Goal: Transaction & Acquisition: Purchase product/service

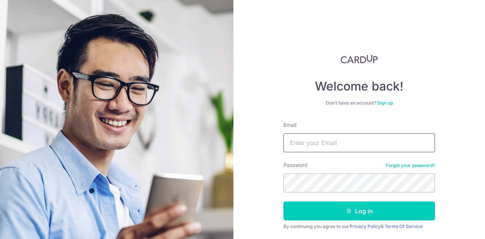
click at [370, 140] on input "Email" at bounding box center [359, 142] width 152 height 19
type input "[EMAIL_ADDRESS][DOMAIN_NAME]"
click at [283, 202] on button "Log in" at bounding box center [359, 211] width 152 height 19
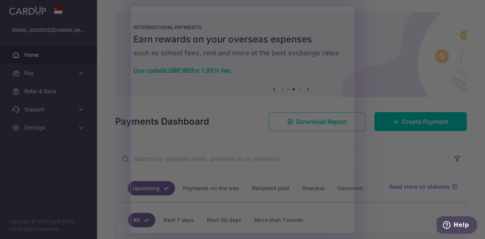
click at [383, 161] on div at bounding box center [245, 120] width 490 height 241
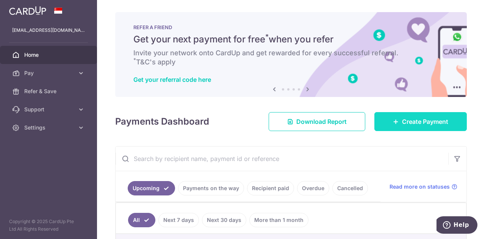
click at [423, 126] on link "Create Payment" at bounding box center [420, 121] width 92 height 19
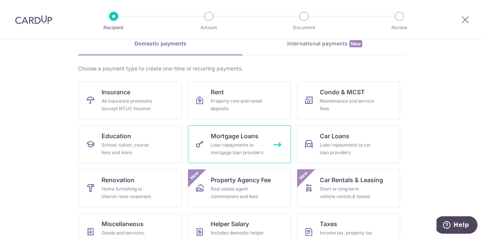
scroll to position [76, 0]
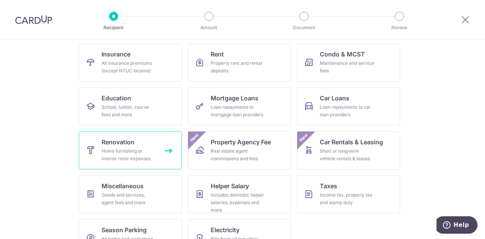
click at [147, 158] on div "Home furnishing or interior reno-expenses" at bounding box center [129, 154] width 55 height 15
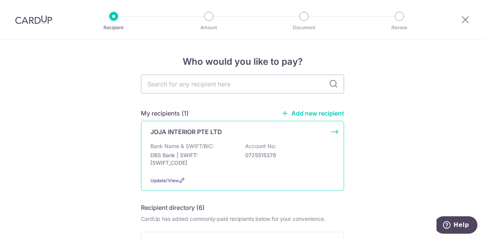
click at [285, 167] on div "Bank Name & SWIFT/BIC: DBS Bank | SWIFT: DBSSSGSGXXX Account No: 0725515378" at bounding box center [242, 156] width 184 height 28
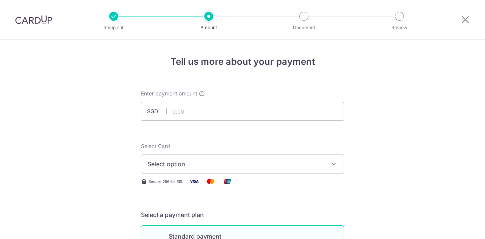
click at [227, 116] on input "text" at bounding box center [242, 111] width 203 height 19
type input "20,719.71"
click at [203, 165] on span "Select option" at bounding box center [235, 163] width 177 height 9
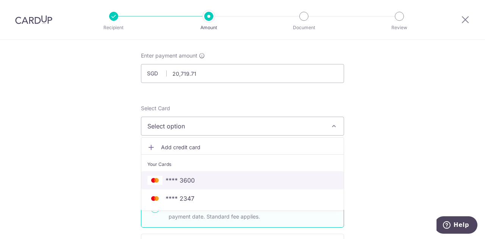
click at [203, 180] on span "**** 3600" at bounding box center [242, 180] width 190 height 9
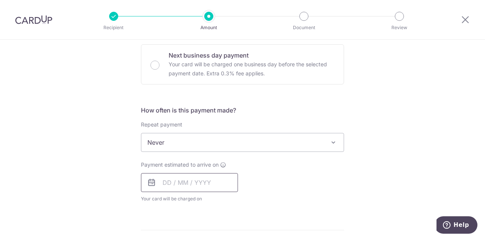
click at [197, 181] on input "text" at bounding box center [189, 182] width 97 height 19
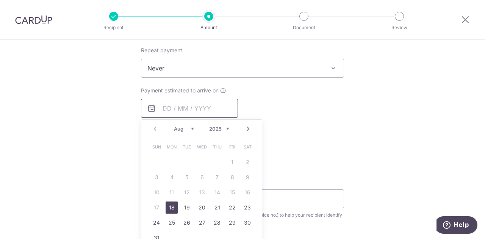
scroll to position [303, 0]
click at [169, 204] on link "18" at bounding box center [172, 206] width 12 height 12
type input "[DATE]"
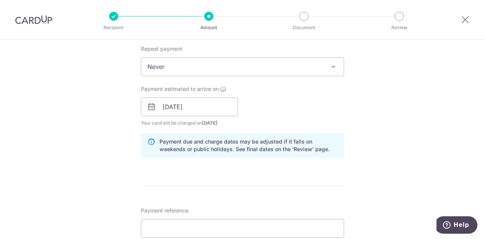
click at [230, 194] on form "Enter payment amount SGD 20,719.71 20719.71 Select Card **** 3600 Add credit ca…" at bounding box center [242, 127] width 203 height 681
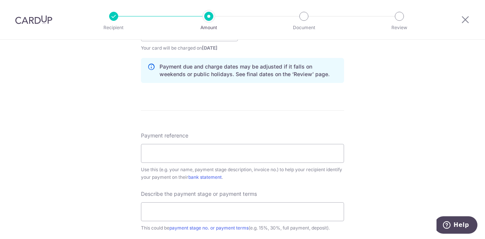
scroll to position [379, 0]
drag, startPoint x: 198, startPoint y: 159, endPoint x: 200, endPoint y: 147, distance: 12.4
click at [198, 159] on input "Payment reference" at bounding box center [242, 152] width 203 height 19
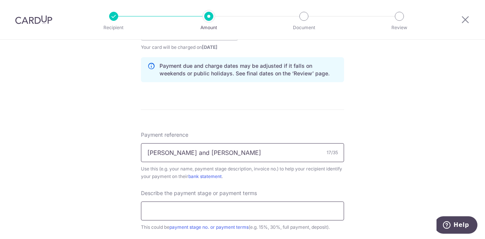
scroll to position [417, 0]
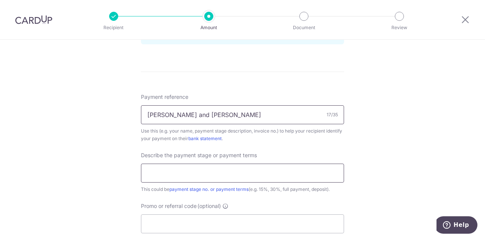
type input "[PERSON_NAME] and [PERSON_NAME]"
click at [198, 179] on input "text" at bounding box center [242, 173] width 203 height 19
drag, startPoint x: 142, startPoint y: 171, endPoint x: 149, endPoint y: 174, distance: 7.1
click at [149, 174] on input "20%" at bounding box center [242, 173] width 203 height 19
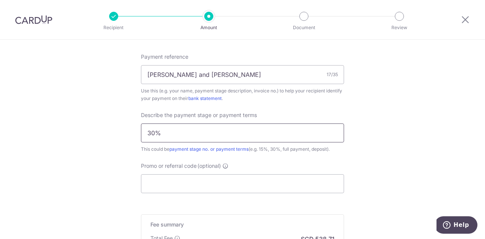
scroll to position [492, 0]
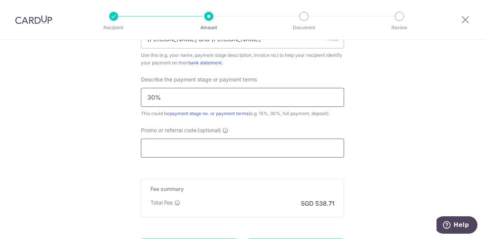
type input "30%"
click at [208, 144] on input "Promo or referral code (optional)" at bounding box center [242, 148] width 203 height 19
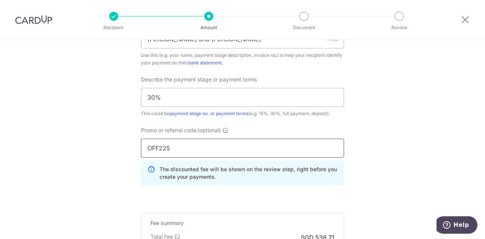
type input "OFF225"
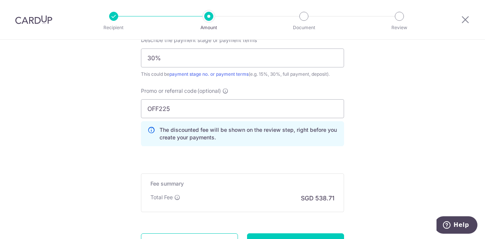
scroll to position [600, 0]
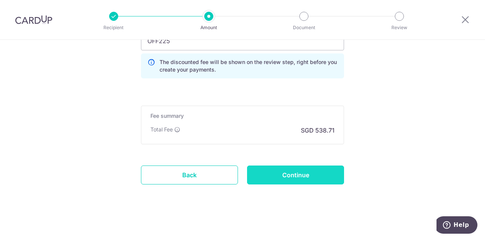
click at [325, 175] on input "Continue" at bounding box center [295, 175] width 97 height 19
type input "Create Schedule"
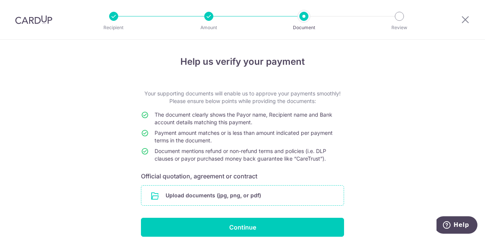
scroll to position [33, 0]
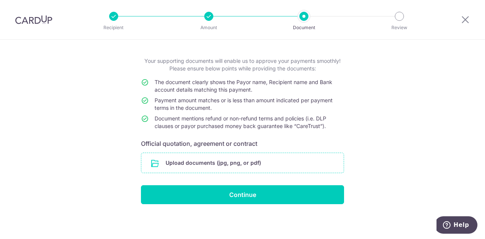
click at [277, 159] on input "file" at bounding box center [242, 163] width 202 height 20
click at [231, 156] on input "file" at bounding box center [242, 163] width 202 height 20
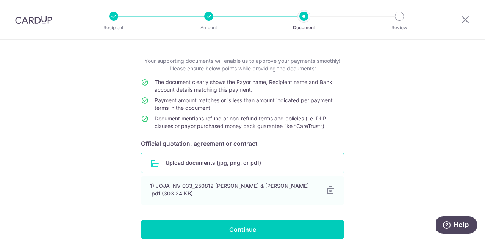
scroll to position [67, 0]
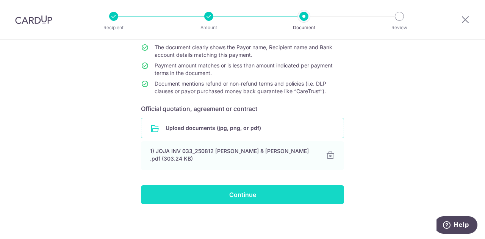
click at [277, 191] on input "Continue" at bounding box center [242, 194] width 203 height 19
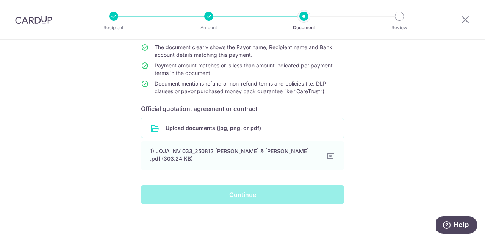
scroll to position [0, 0]
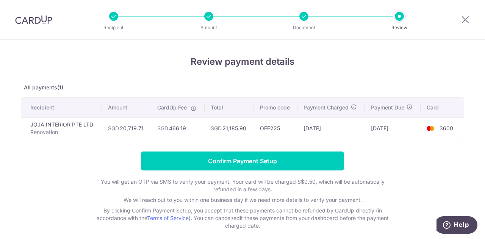
scroll to position [34, 0]
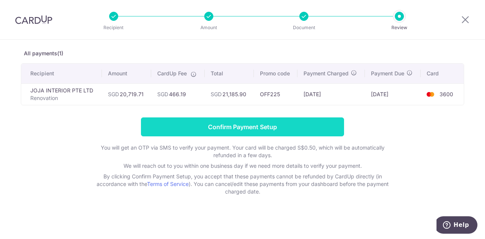
click at [309, 126] on input "Confirm Payment Setup" at bounding box center [242, 126] width 203 height 19
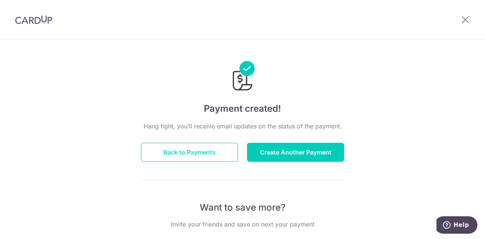
click at [197, 159] on button "Back to Payments" at bounding box center [189, 152] width 97 height 19
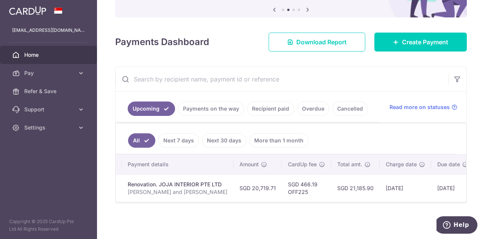
scroll to position [0, 112]
